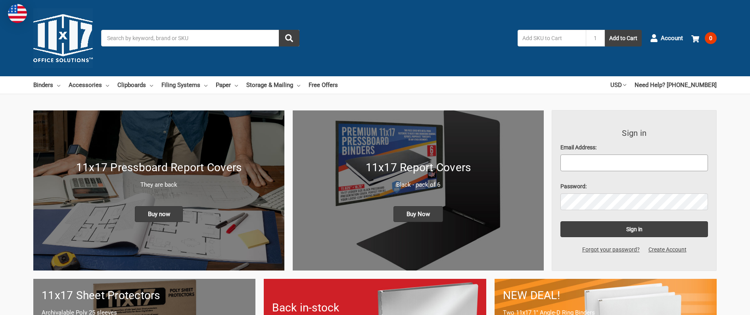
click at [645, 158] on input "Email Address:" at bounding box center [635, 162] width 148 height 17
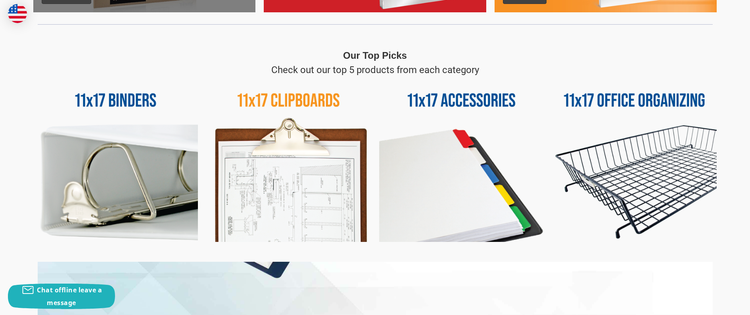
scroll to position [397, 0]
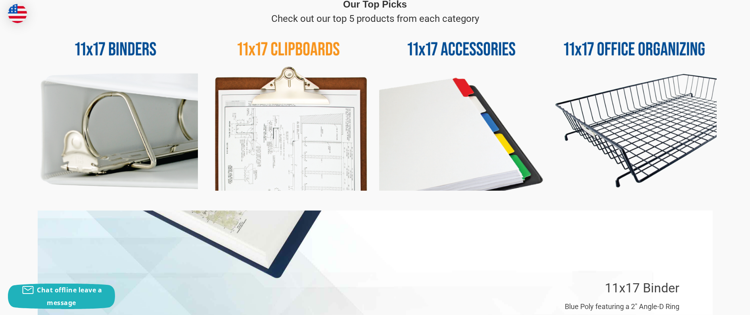
click at [451, 117] on img at bounding box center [461, 108] width 165 height 165
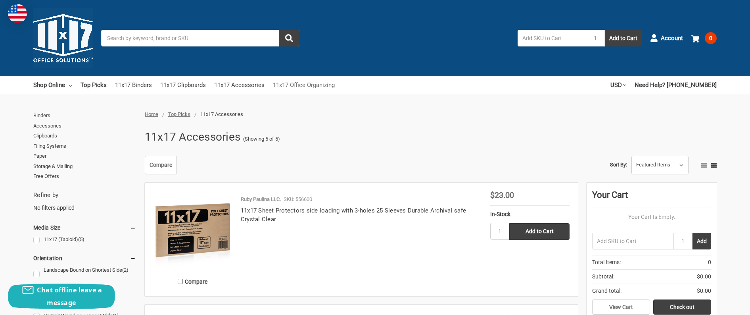
click at [302, 87] on link "11x17 Office Organizing" at bounding box center [304, 84] width 62 height 17
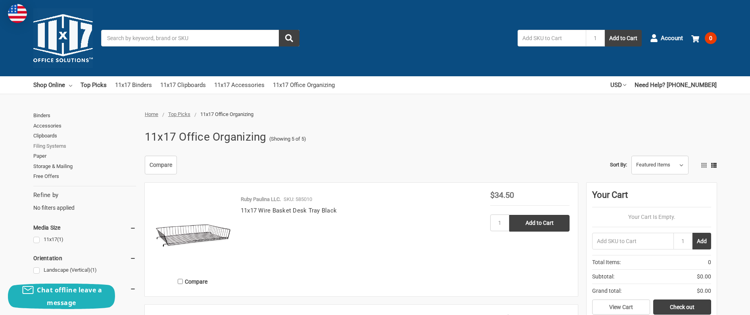
click at [51, 147] on link "Filing Systems" at bounding box center [84, 146] width 103 height 10
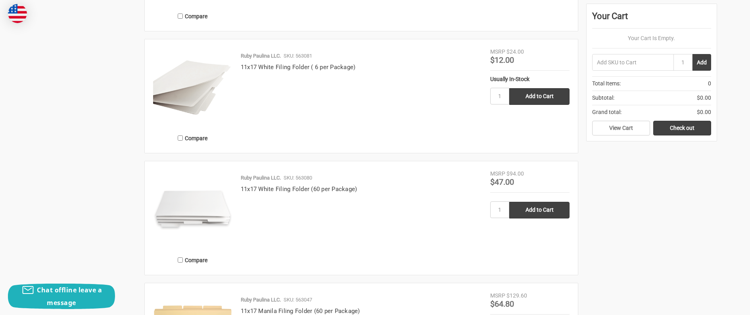
scroll to position [952, 0]
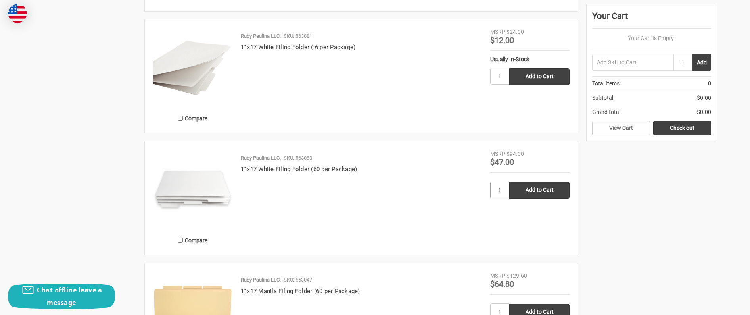
click at [496, 191] on input "1" at bounding box center [499, 189] width 19 height 17
type input "2"
click at [536, 184] on input "Add to Cart" at bounding box center [539, 190] width 60 height 17
type input "Add to Cart"
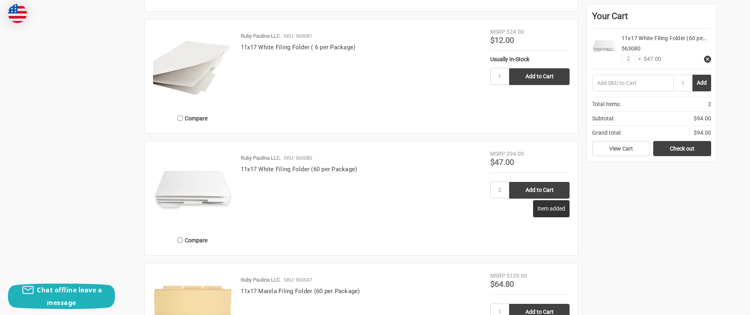
click at [679, 140] on div "View Cart Check out" at bounding box center [651, 148] width 119 height 16
click at [680, 145] on link "Check out" at bounding box center [682, 148] width 58 height 15
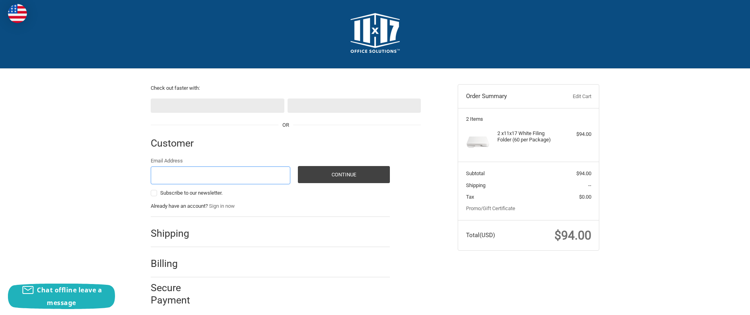
scroll to position [10, 0]
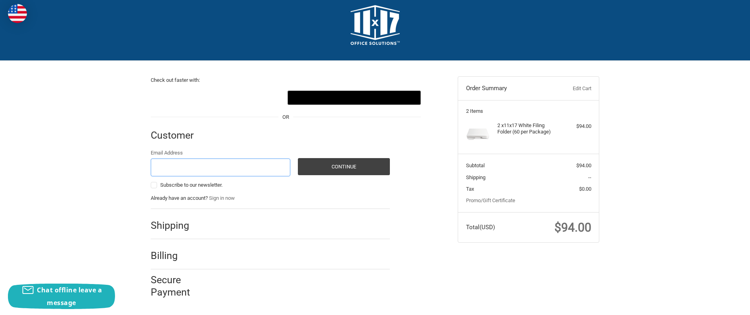
click at [216, 167] on input "Email Address" at bounding box center [221, 167] width 140 height 18
type input "[PERSON_NAME][EMAIL_ADDRESS][DOMAIN_NAME]"
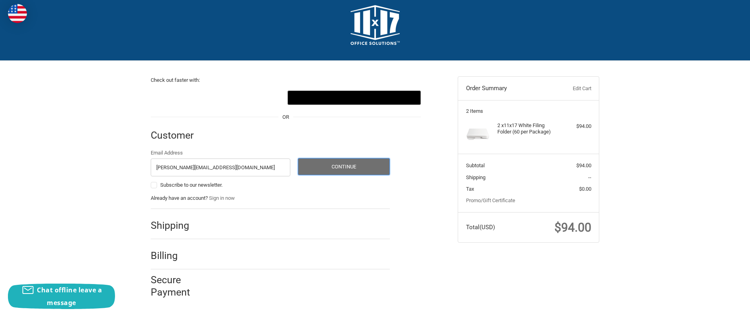
click at [336, 169] on button "Continue" at bounding box center [344, 166] width 92 height 17
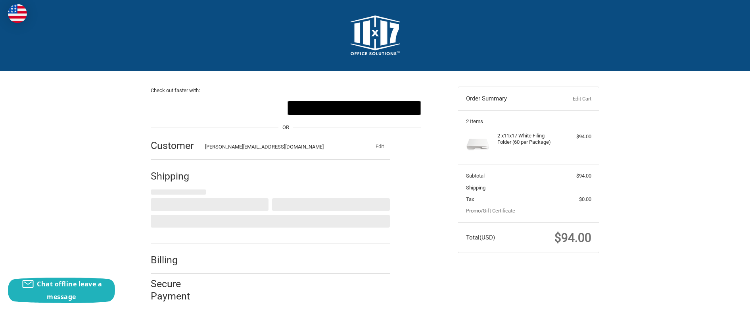
select select "US"
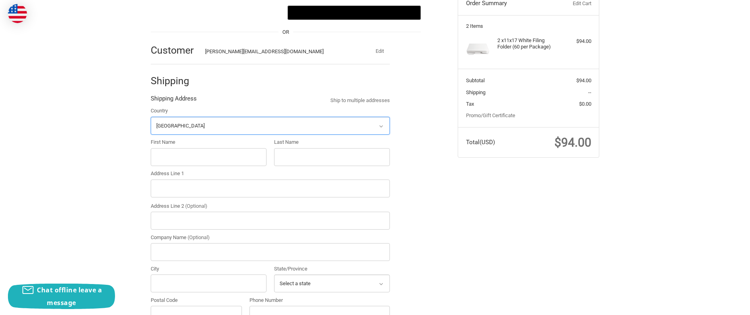
scroll to position [207, 0]
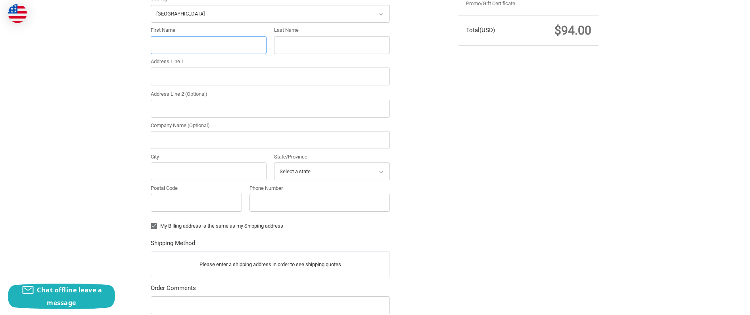
click at [183, 40] on input "First Name" at bounding box center [209, 45] width 116 height 18
type input "Timothy"
type input "McCotter"
type input "2060 Ore Creek Ln"
type input "McCotter Architecture and Design"
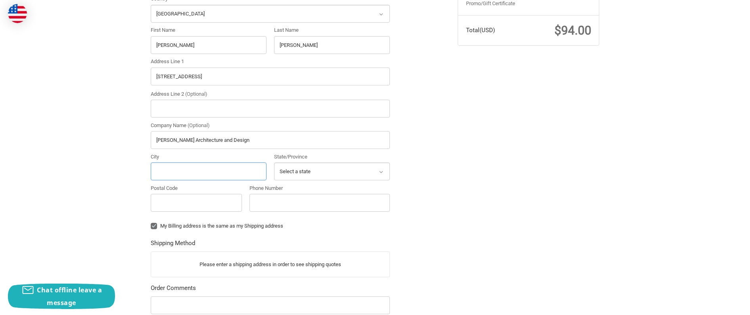
type input "Brighton"
select select "MI"
type input "48114-6980"
type input "7342167768"
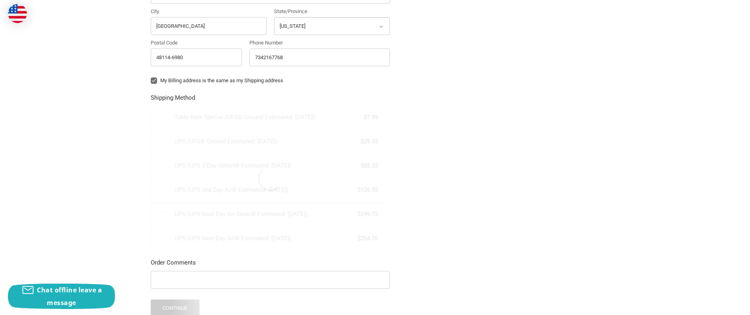
scroll to position [367, 0]
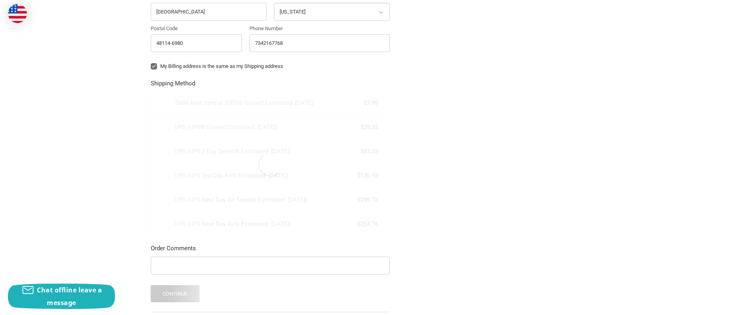
radio input "true"
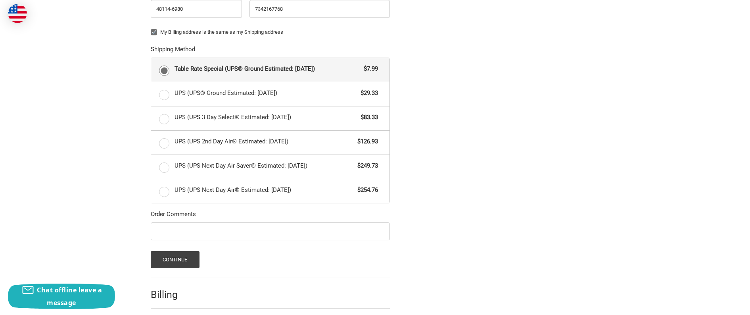
scroll to position [440, 0]
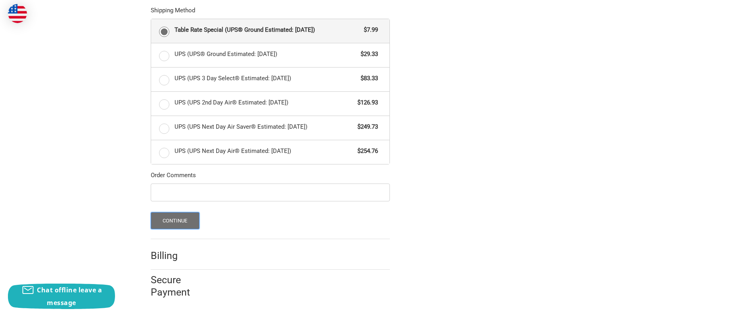
click at [181, 224] on button "Continue" at bounding box center [175, 220] width 49 height 17
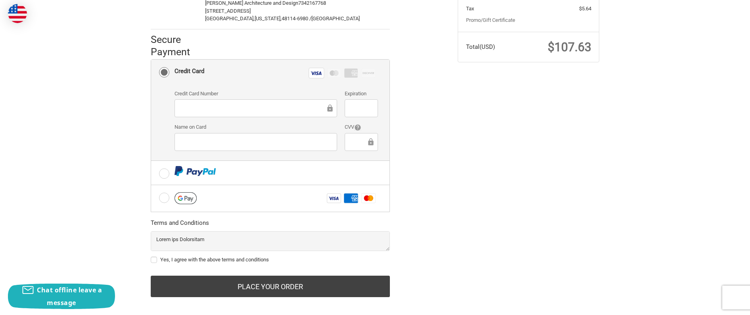
scroll to position [198, 0]
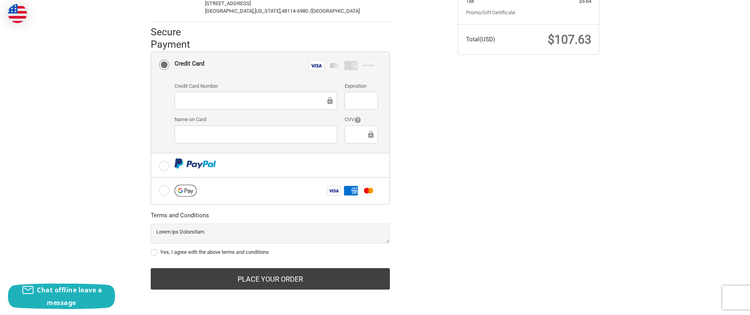
click at [156, 251] on label "Yes, I agree with the above terms and conditions" at bounding box center [270, 252] width 239 height 6
click at [151, 248] on input "Yes, I agree with the above terms and conditions" at bounding box center [151, 248] width 0 height 0
checkbox input "true"
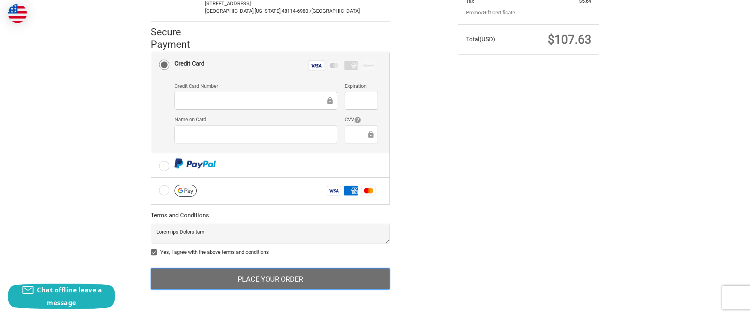
click at [295, 278] on button "Place Your Order" at bounding box center [270, 278] width 239 height 21
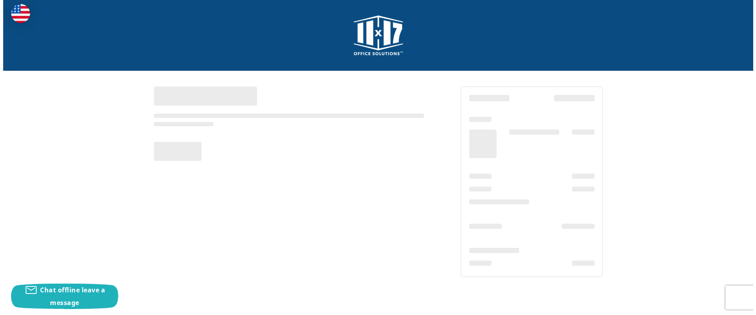
scroll to position [0, 0]
